Goal: Task Accomplishment & Management: Manage account settings

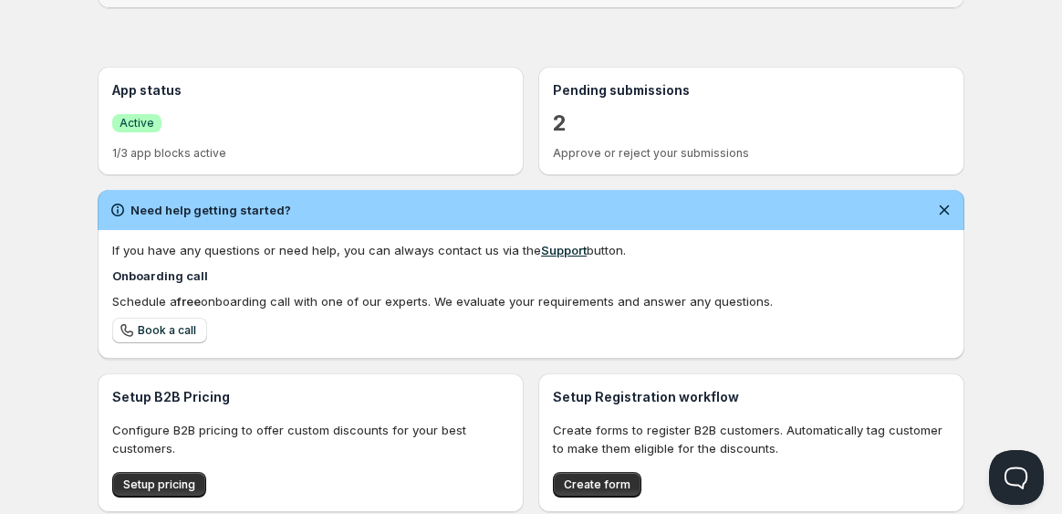
scroll to position [384, 0]
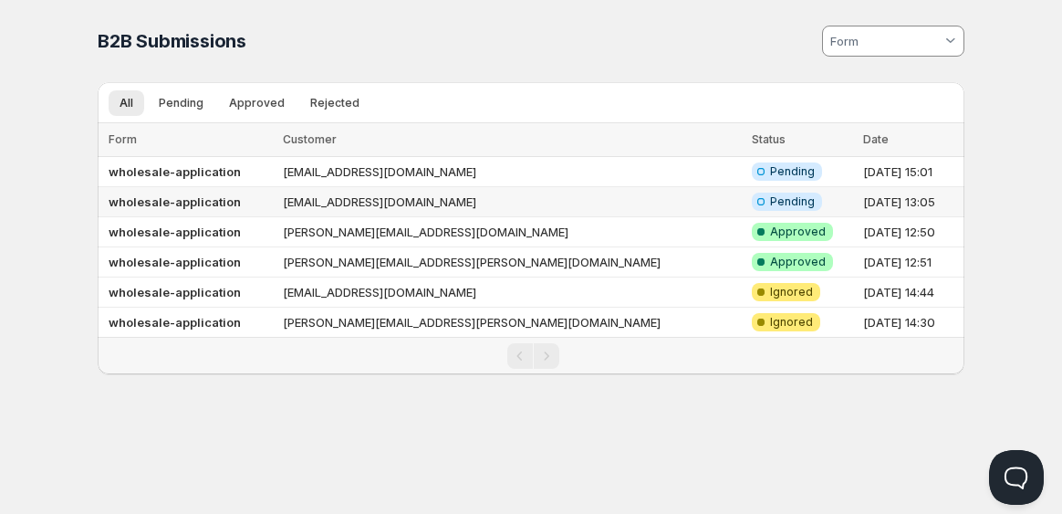
click at [370, 199] on td "[EMAIL_ADDRESS][DOMAIN_NAME]" at bounding box center [511, 202] width 469 height 30
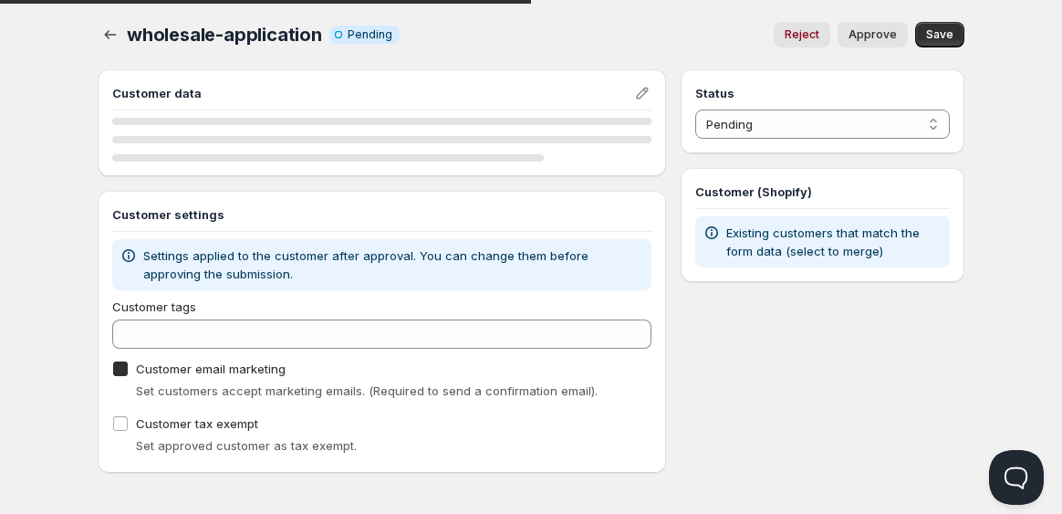
checkbox input "true"
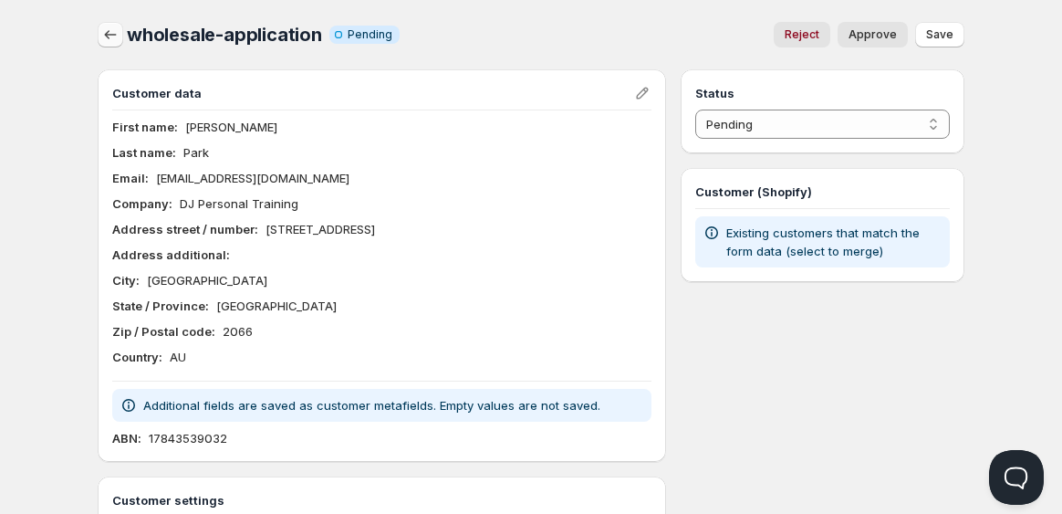
click at [110, 36] on icon "button" at bounding box center [110, 35] width 18 height 18
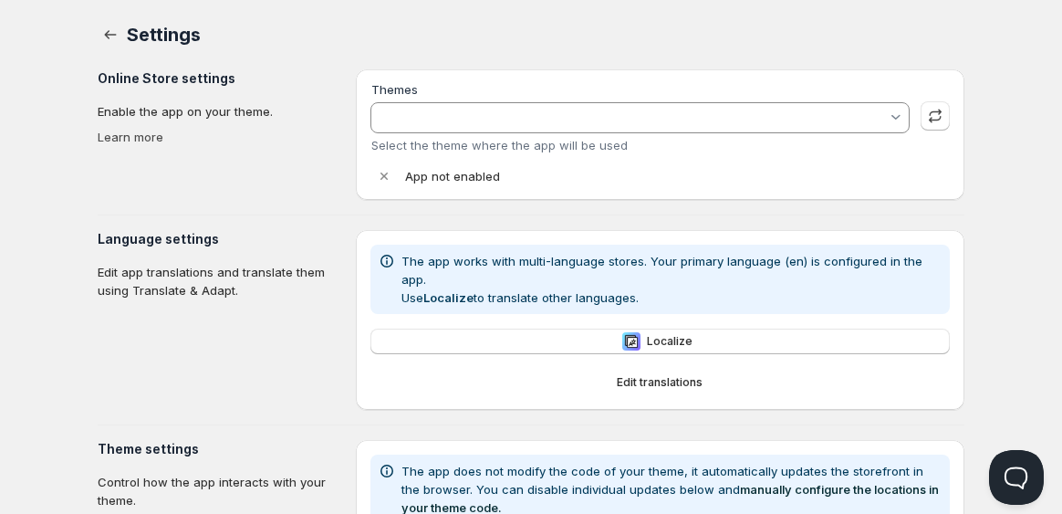
type input "NEW LOOK Working"
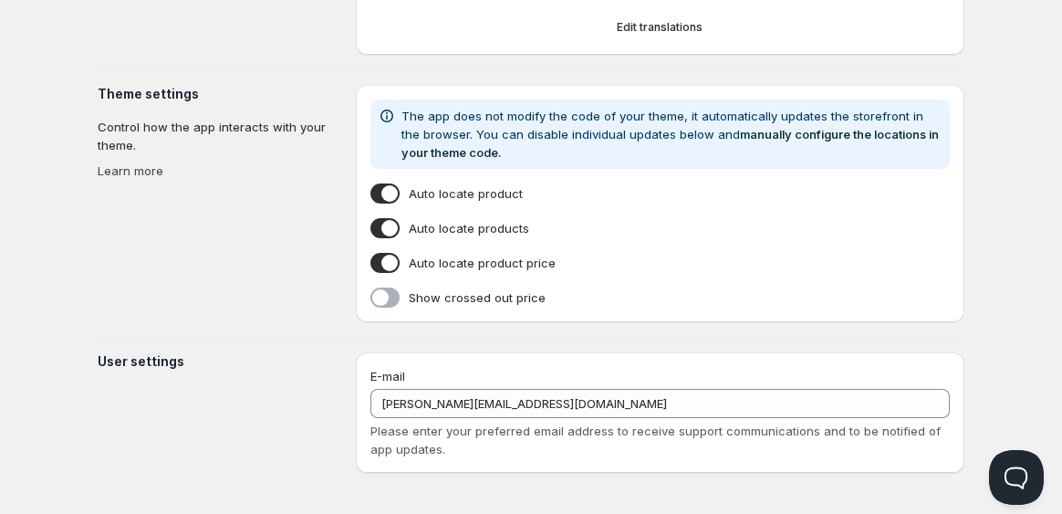
scroll to position [516, 0]
